Goal: Task Accomplishment & Management: Manage account settings

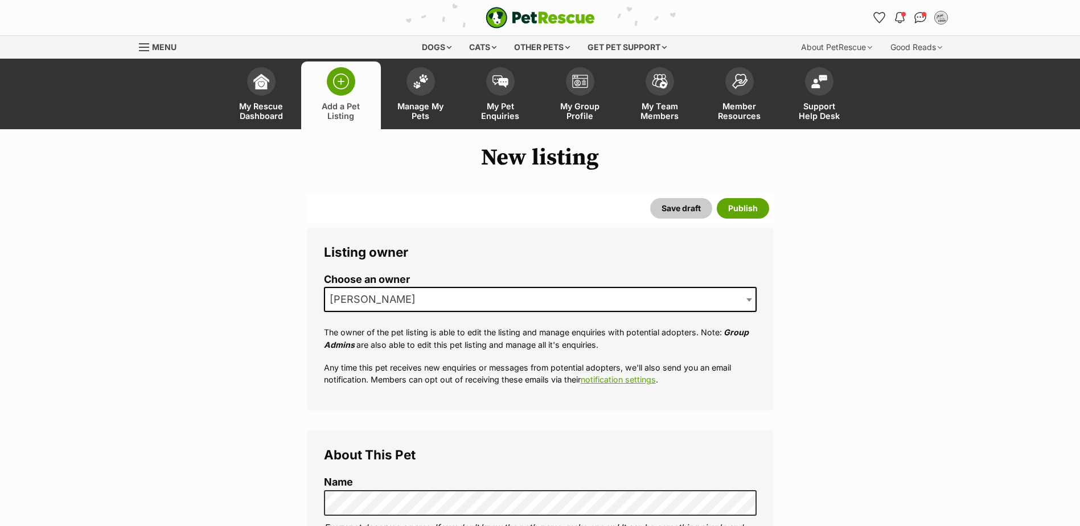
drag, startPoint x: 524, startPoint y: 23, endPoint x: 575, endPoint y: 31, distance: 51.4
click at [524, 23] on img "PetRescue" at bounding box center [540, 18] width 109 height 22
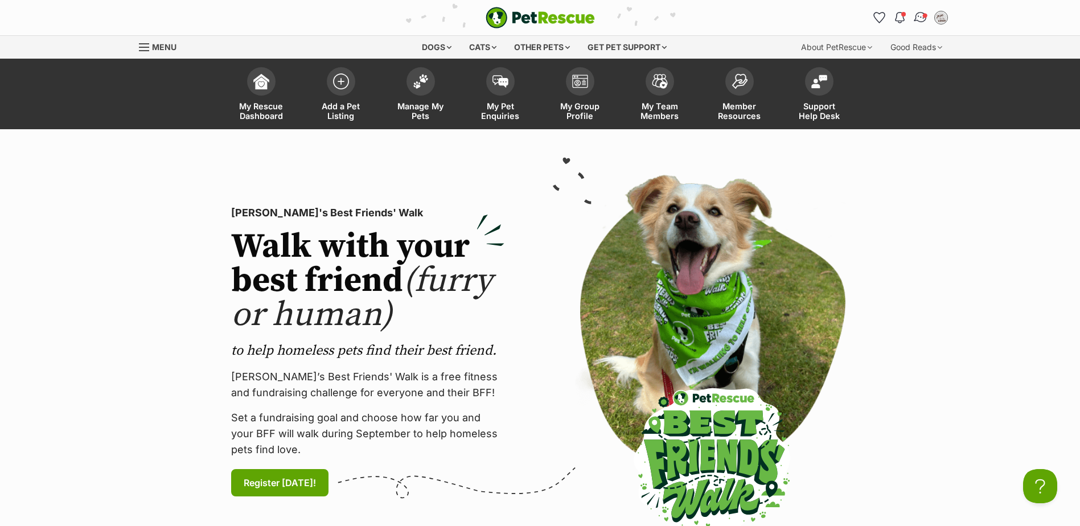
click at [918, 17] on img "Conversations" at bounding box center [920, 17] width 15 height 15
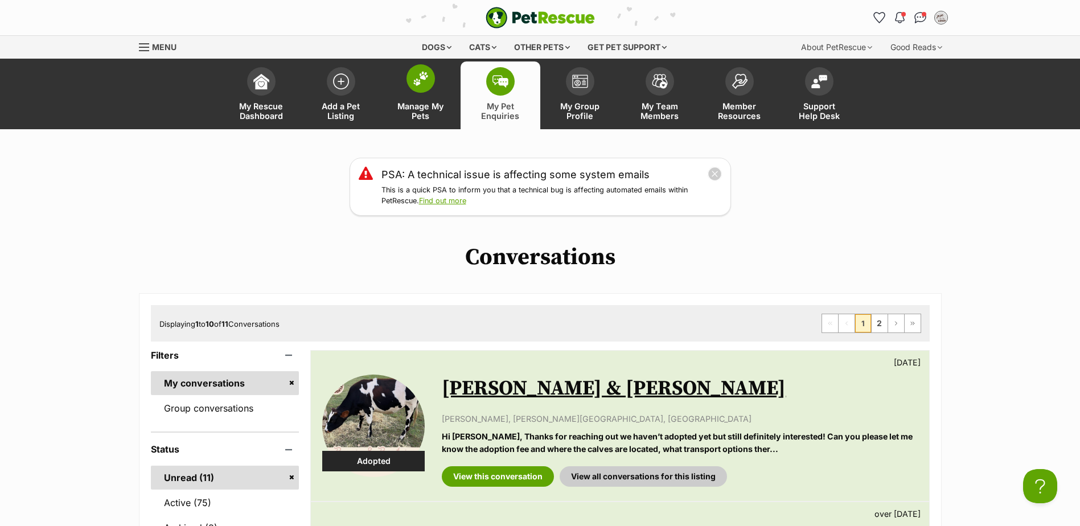
click at [421, 80] on img at bounding box center [421, 78] width 16 height 15
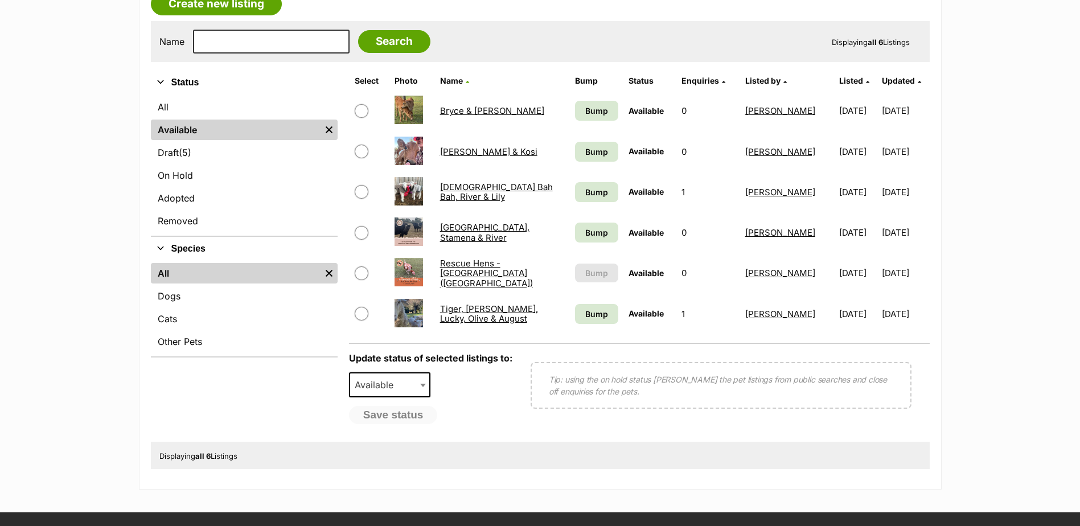
scroll to position [285, 0]
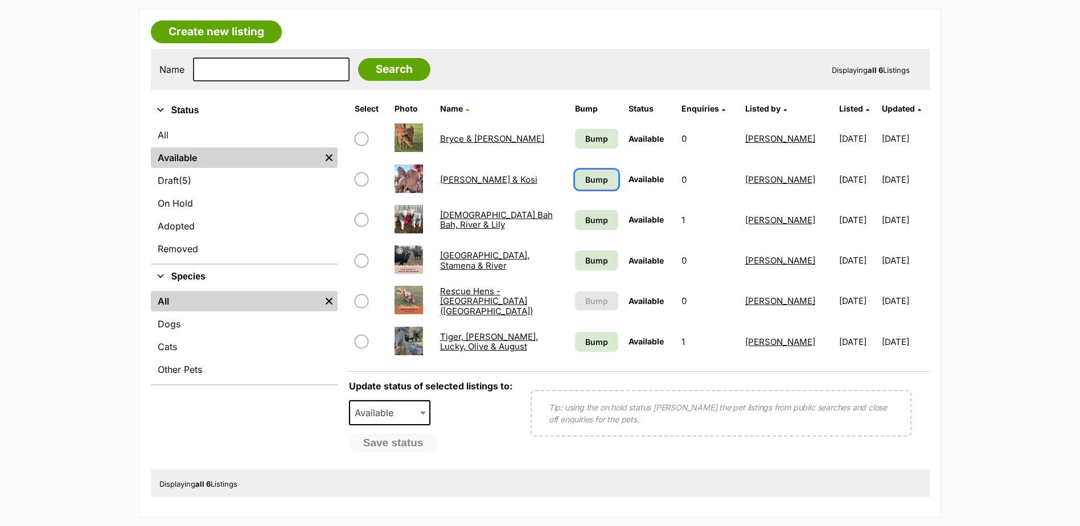
click at [592, 180] on span "Bump" at bounding box center [596, 180] width 23 height 12
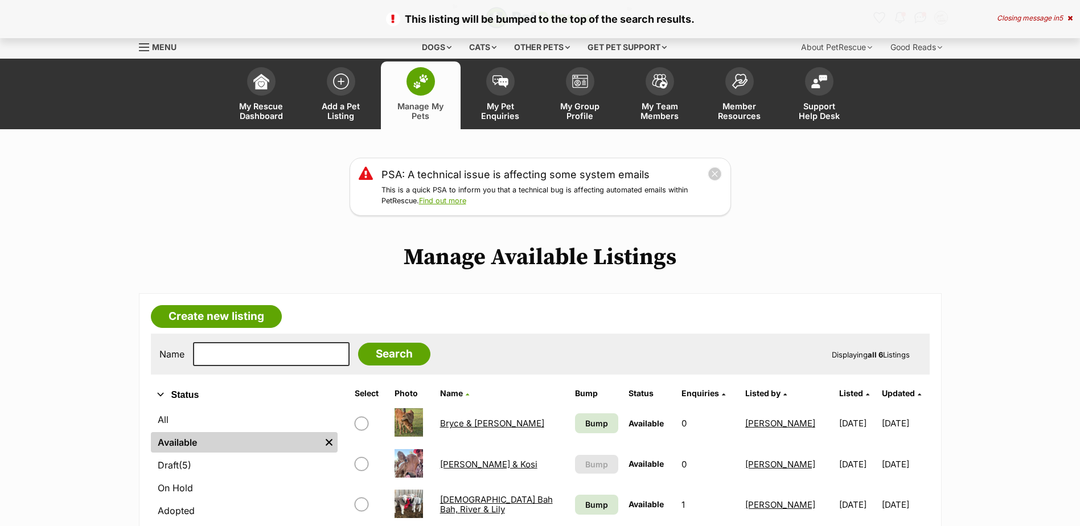
scroll to position [228, 0]
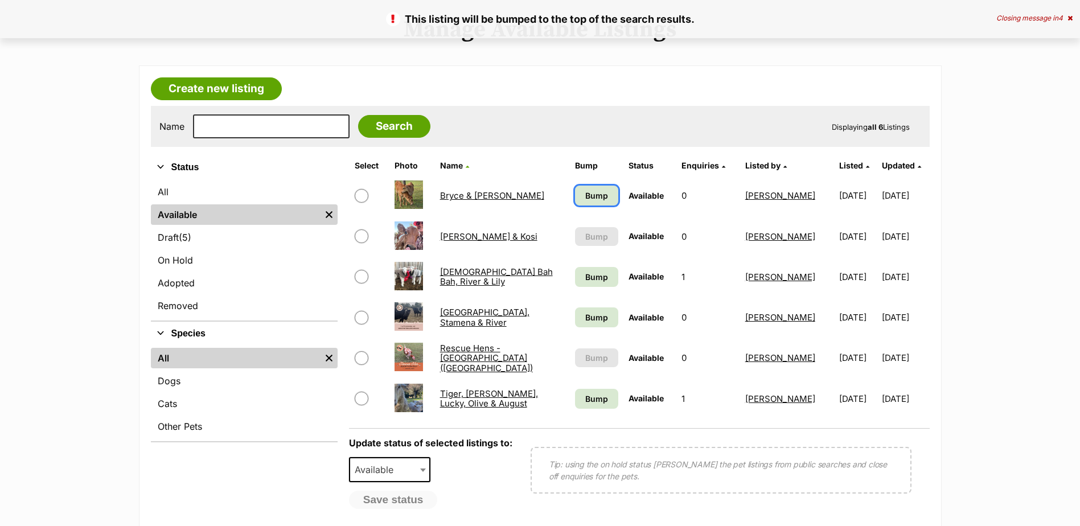
click at [598, 198] on link "Bump" at bounding box center [596, 196] width 43 height 20
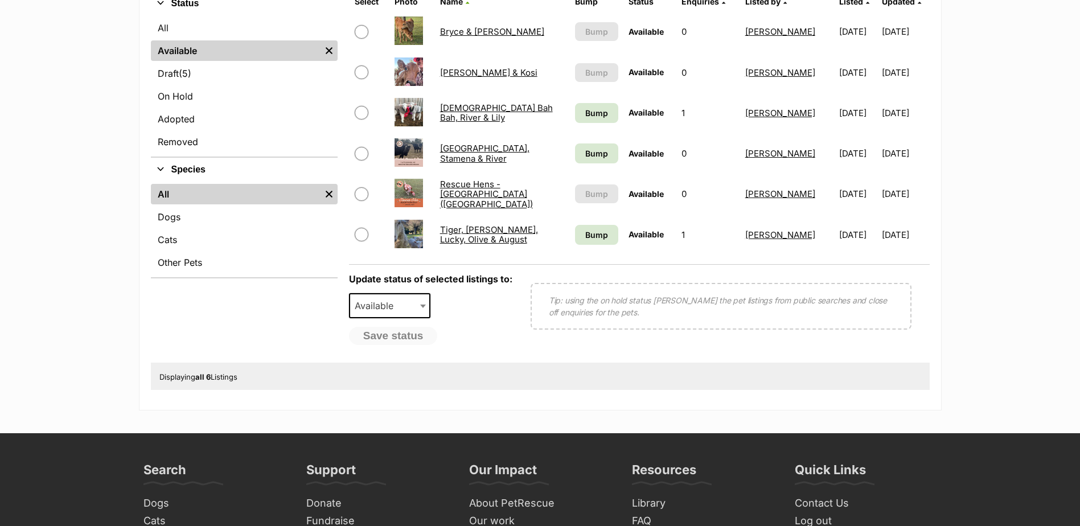
scroll to position [232, 0]
